Goal: Information Seeking & Learning: Compare options

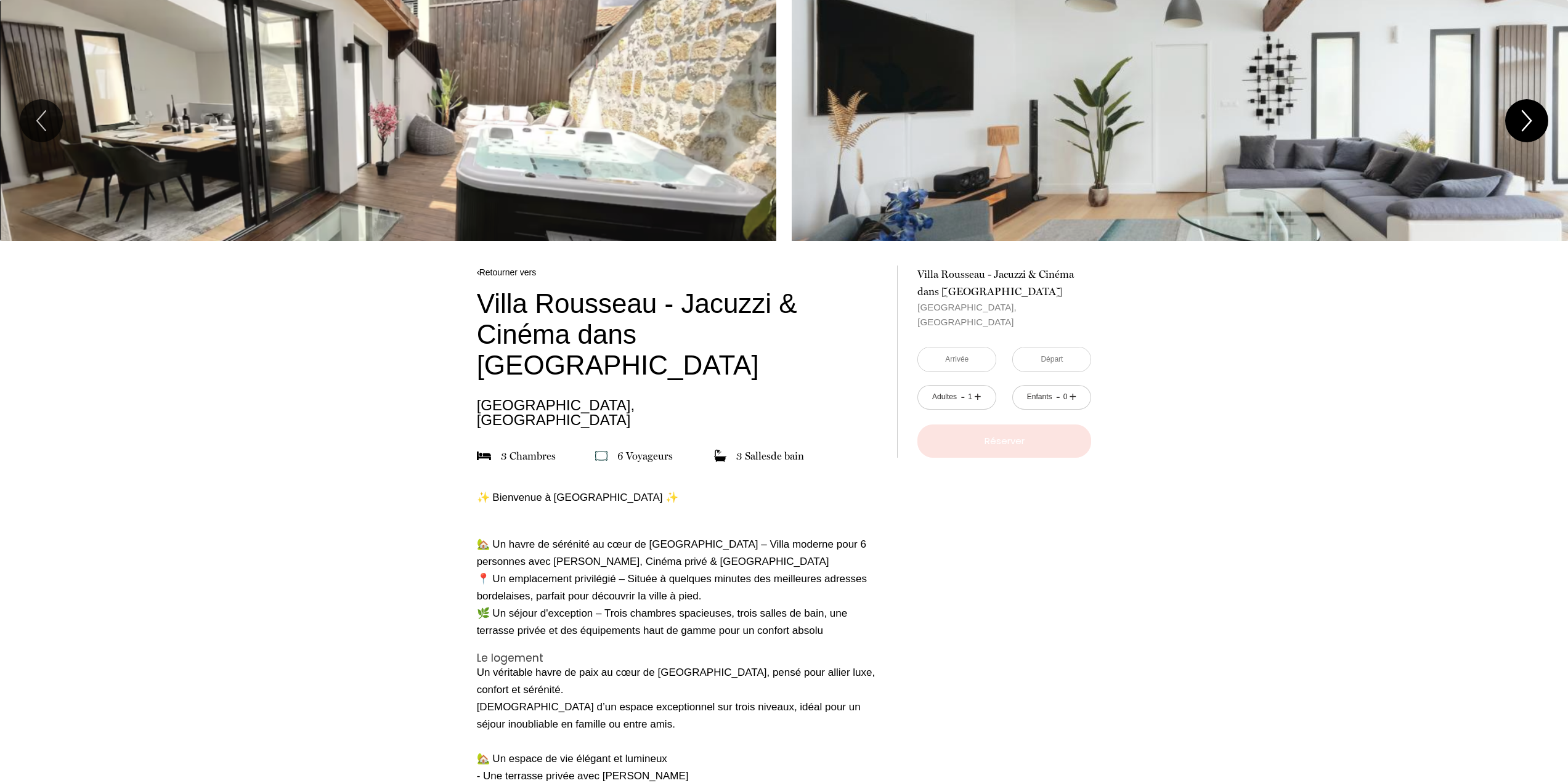
click at [1531, 113] on icon "Next" at bounding box center [1526, 120] width 25 height 37
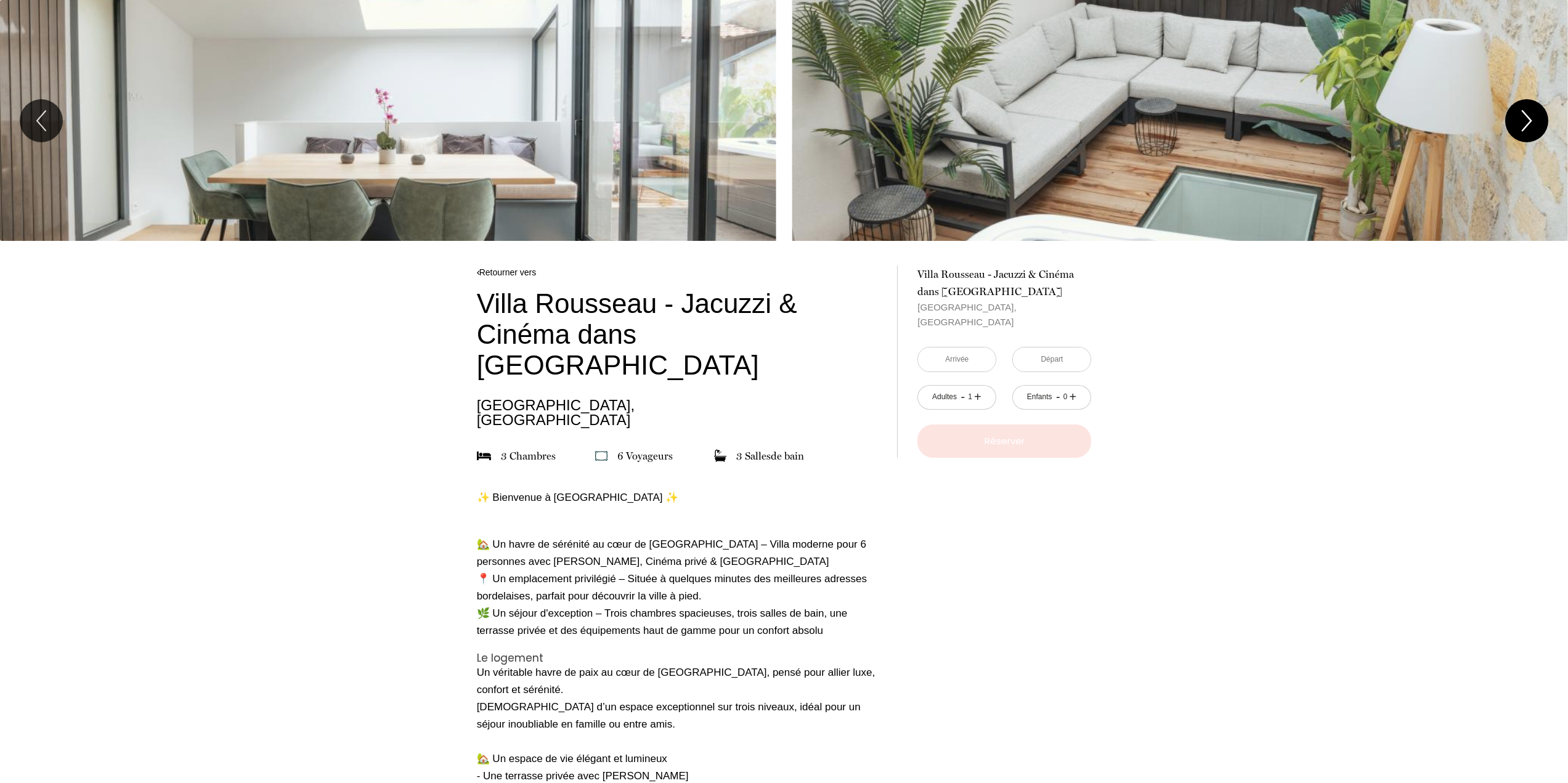
click at [1531, 113] on icon "Next" at bounding box center [1526, 120] width 25 height 37
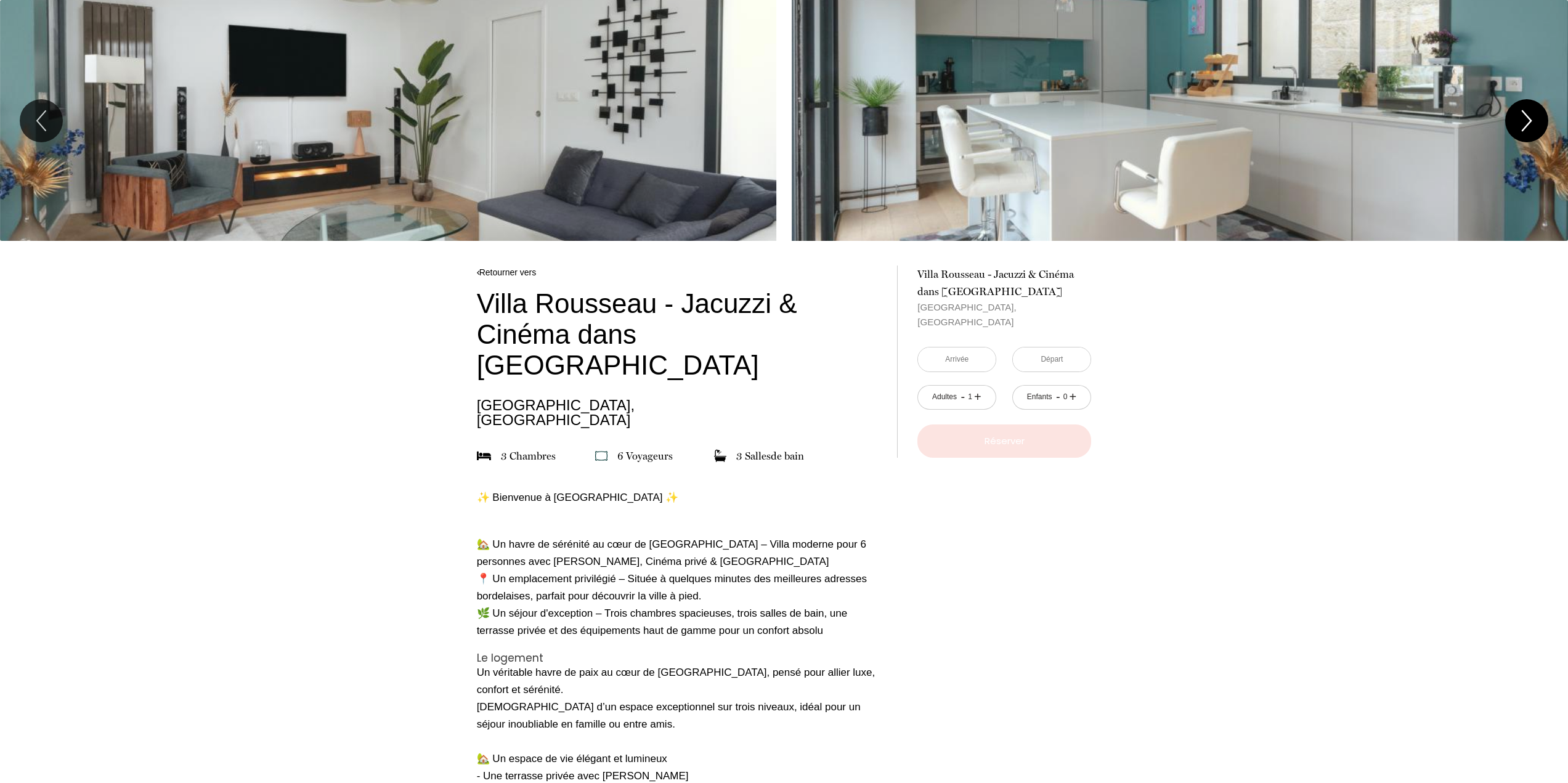
click at [1531, 113] on icon "Next" at bounding box center [1526, 120] width 25 height 37
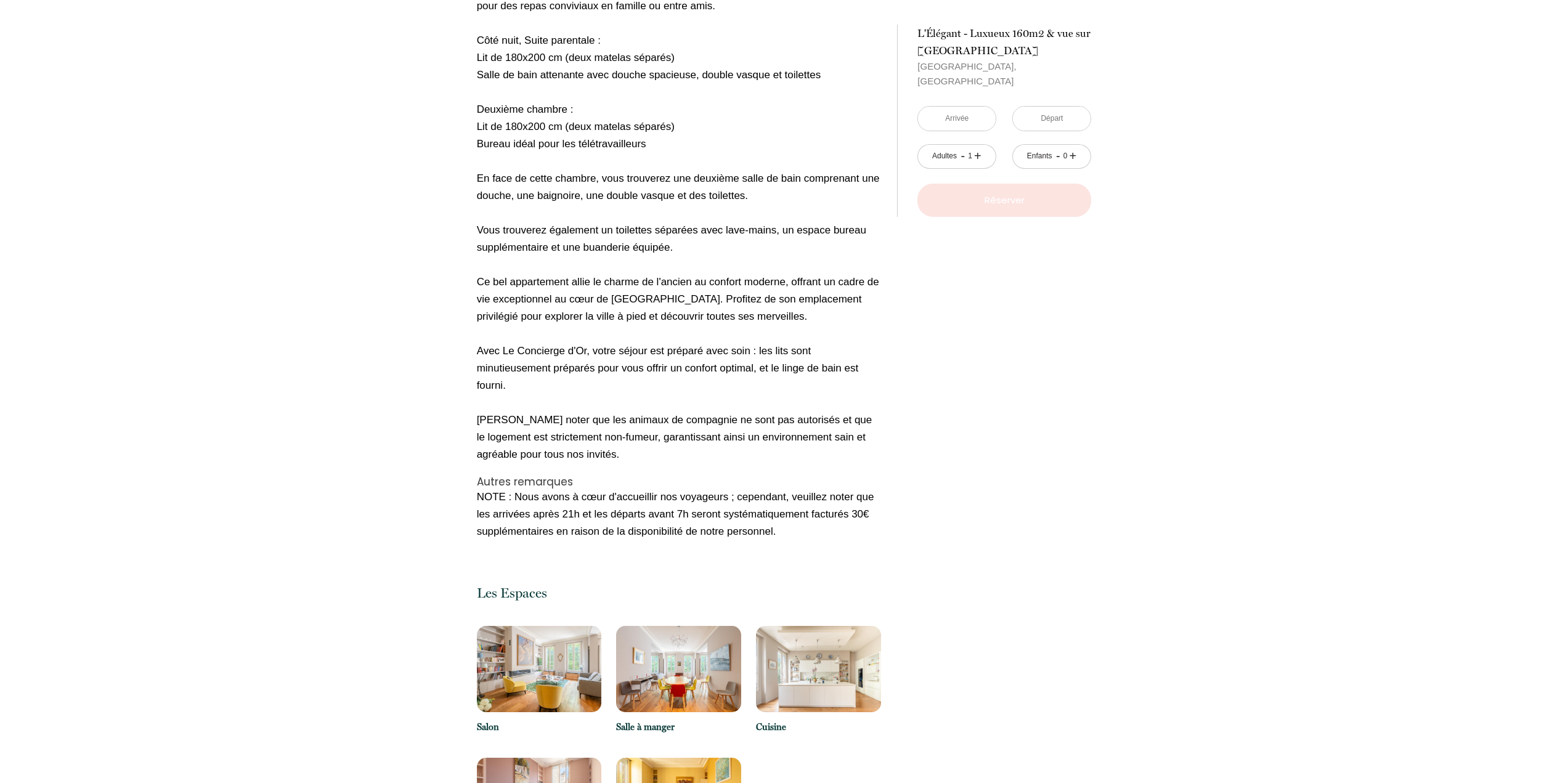
scroll to position [1108, 0]
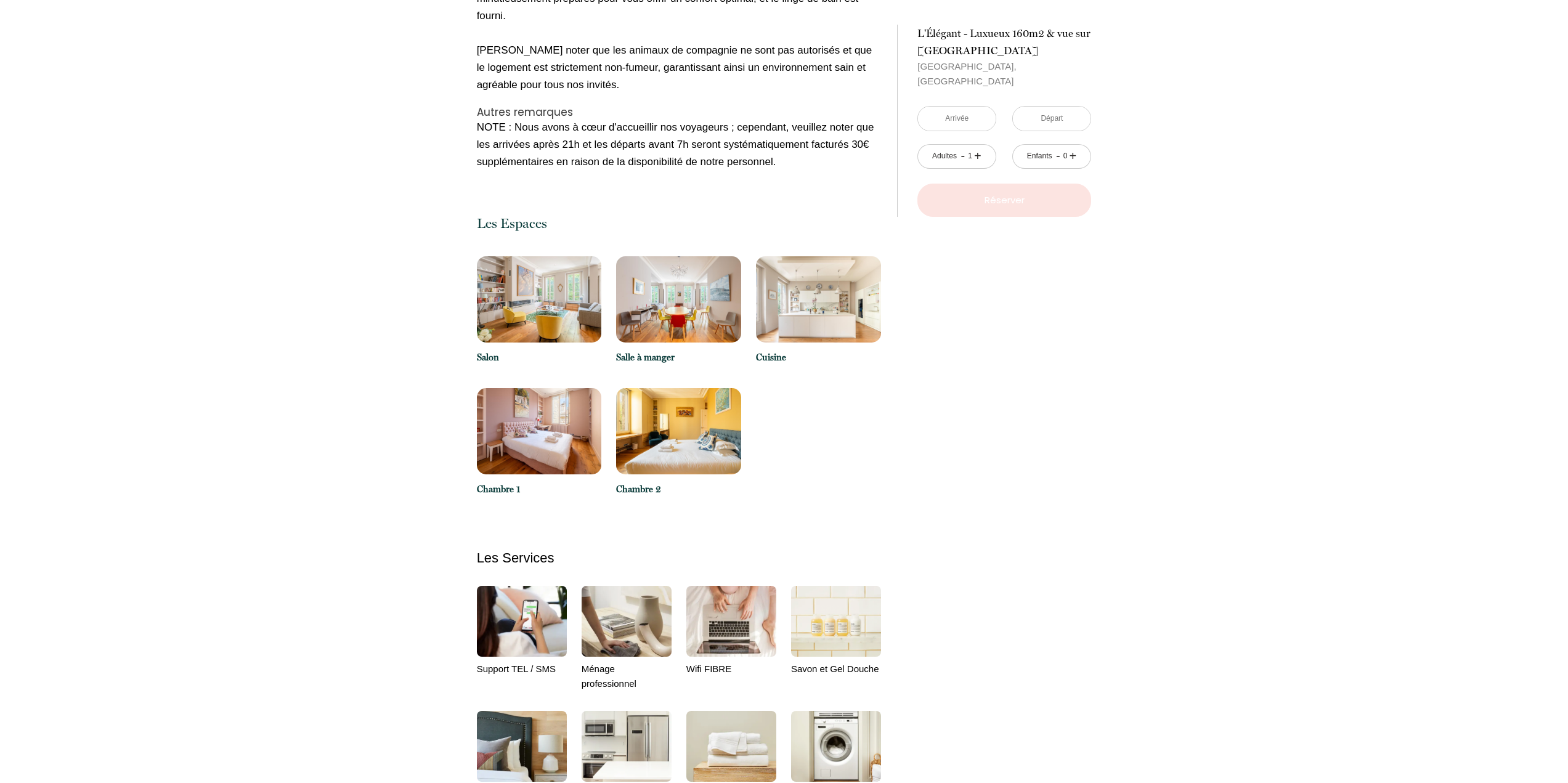
click at [541, 301] on img at bounding box center [539, 300] width 125 height 86
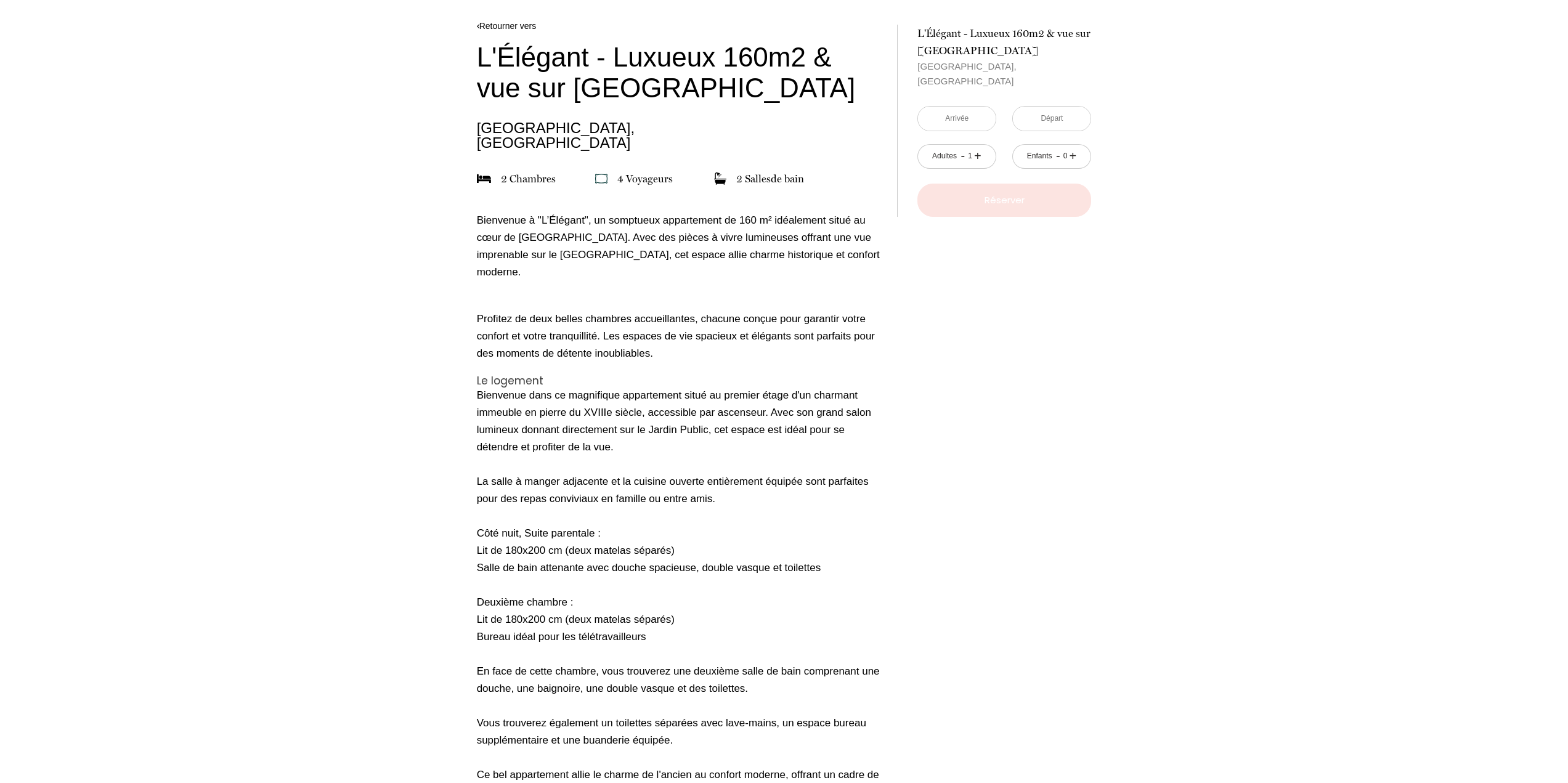
scroll to position [0, 0]
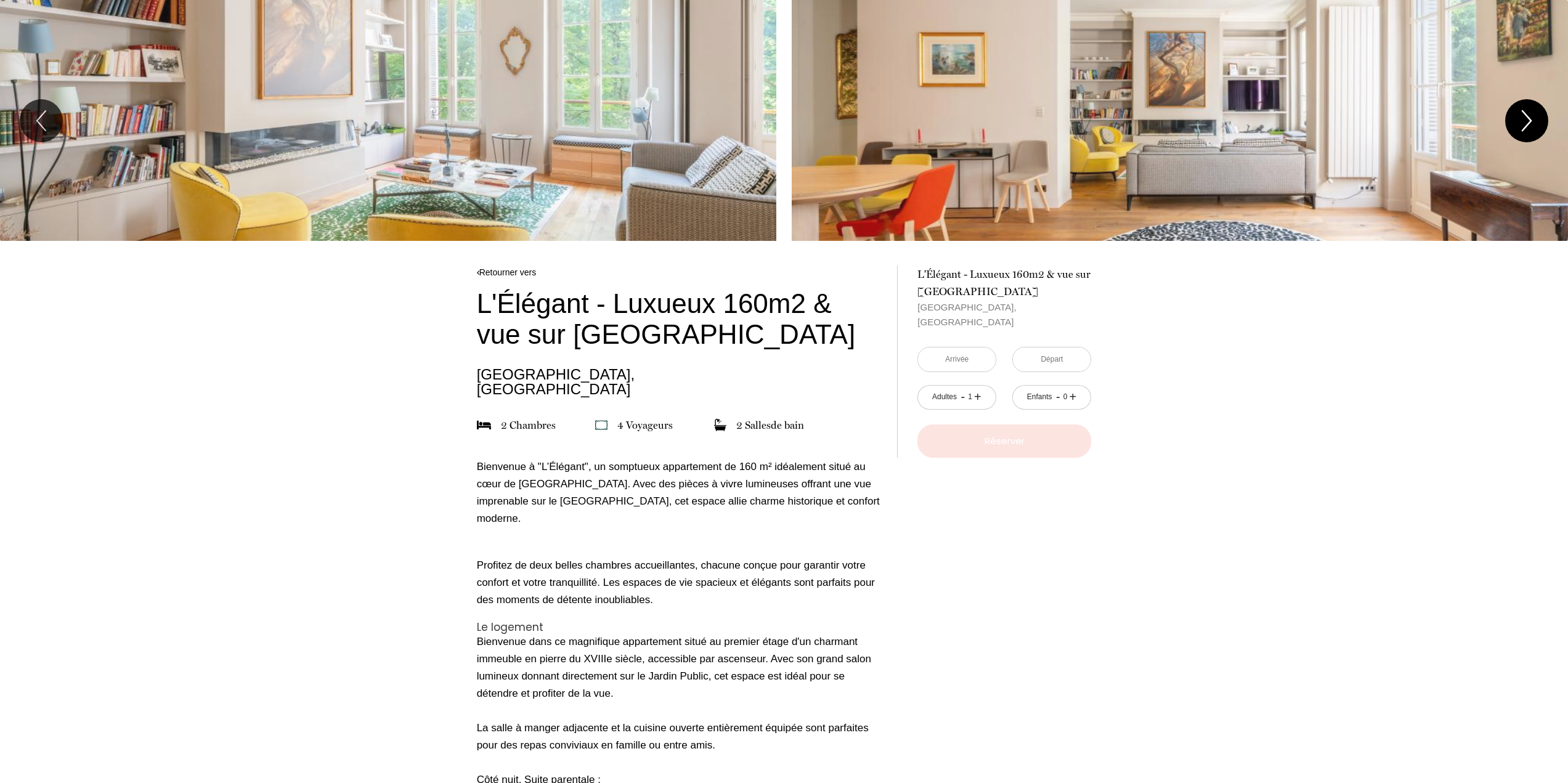
click at [1521, 115] on icon "Next" at bounding box center [1526, 120] width 25 height 37
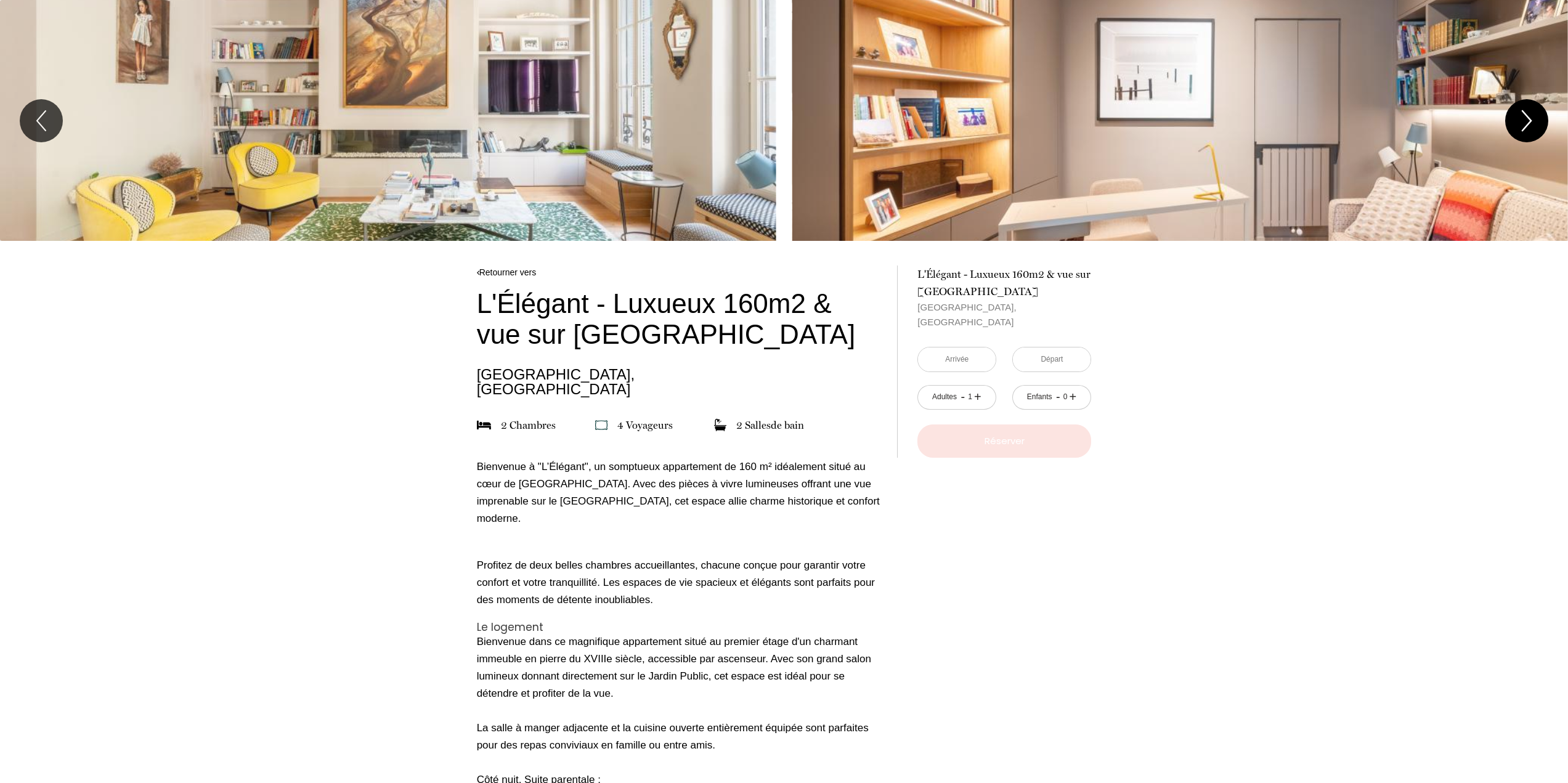
click at [1521, 119] on icon "Next" at bounding box center [1526, 120] width 25 height 37
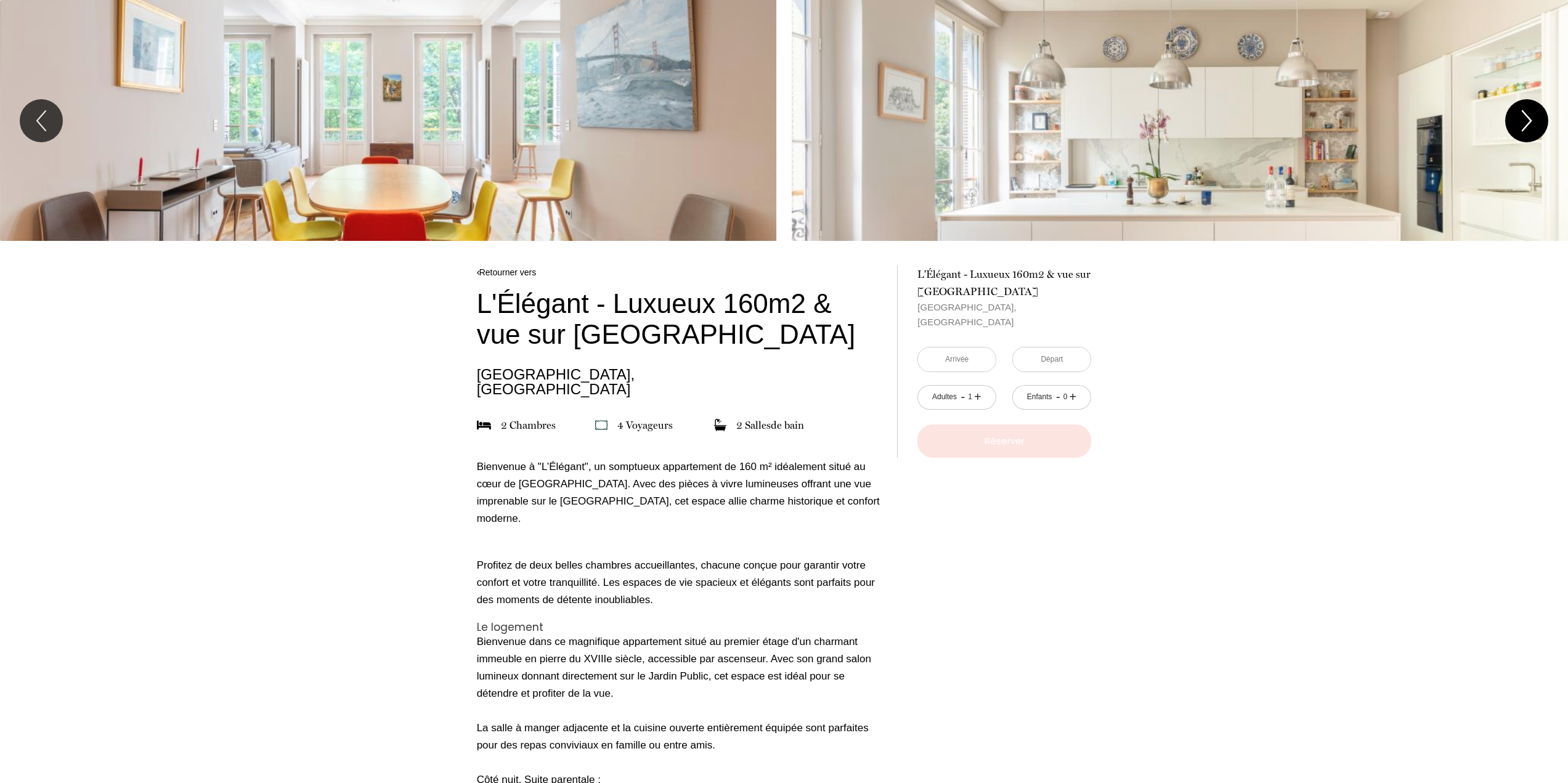
click at [1521, 119] on icon "Next" at bounding box center [1526, 120] width 25 height 37
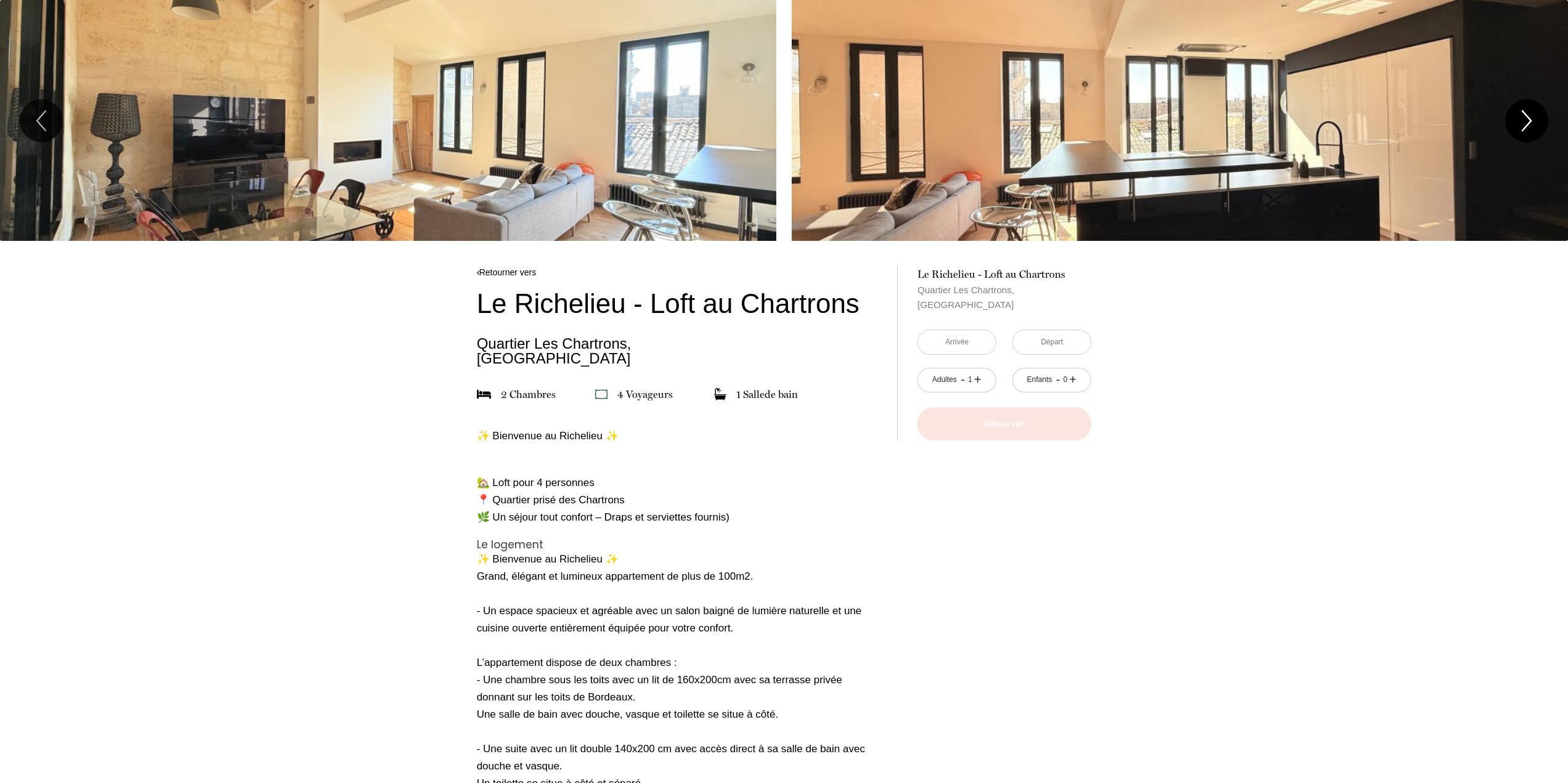
click at [1522, 119] on icon "Next" at bounding box center [1526, 120] width 25 height 37
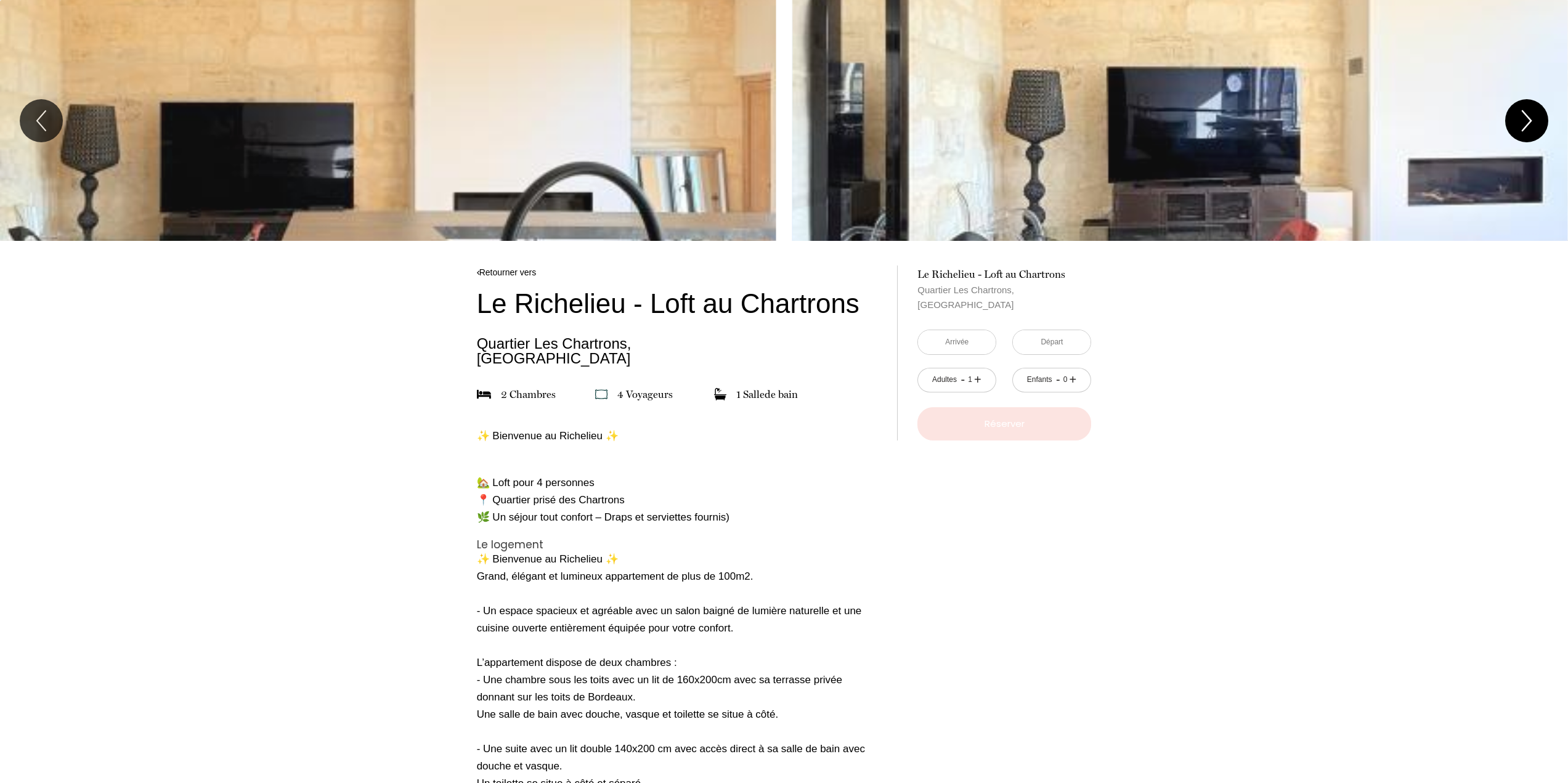
click at [1522, 119] on icon "Next" at bounding box center [1526, 120] width 25 height 37
